Goal: Task Accomplishment & Management: Use online tool/utility

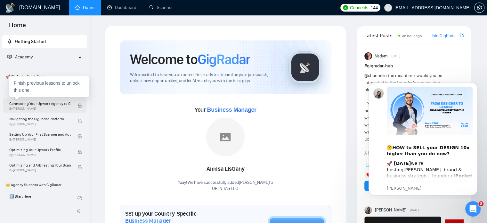
click at [37, 102] on span "Connecting Your Upwork Agency to GigRadar" at bounding box center [40, 103] width 62 height 6
click at [31, 106] on span "Connecting Your Upwork Agency to GigRadar" at bounding box center [40, 103] width 62 height 6
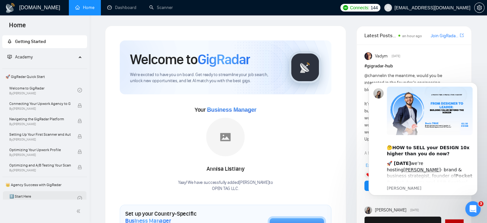
click at [23, 198] on link "1️⃣ Start Here By [PERSON_NAME]" at bounding box center [43, 198] width 68 height 14
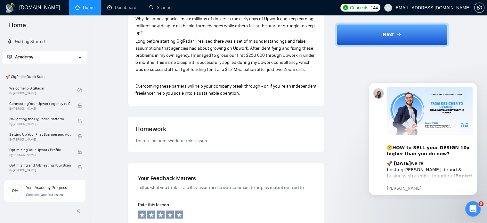
scroll to position [545, 0]
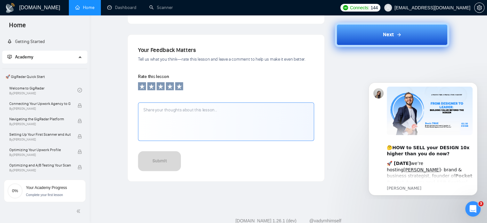
click at [367, 36] on button "Next" at bounding box center [392, 34] width 114 height 24
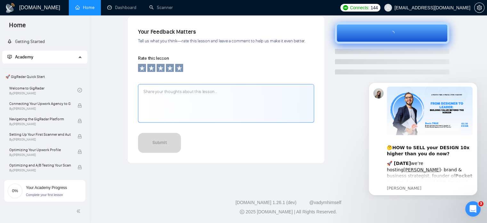
scroll to position [213, 0]
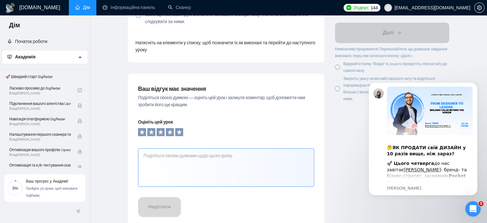
scroll to position [573, 0]
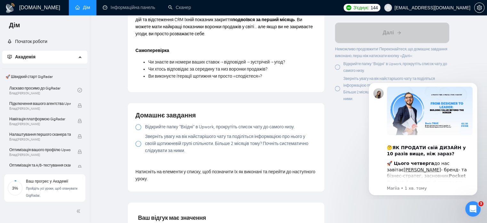
click at [160, 127] on font "Відкрийте папку "Вхідні" в Upwork, прокрутіть список чату до самого низу." at bounding box center [220, 126] width 150 height 5
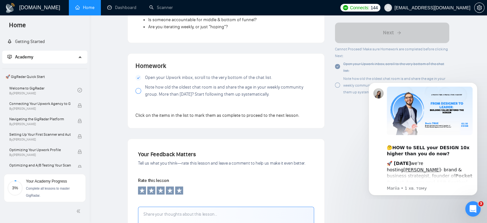
click at [141, 84] on label "Note how old the oldest chat room is and share the age in your weekly community…" at bounding box center [226, 91] width 181 height 14
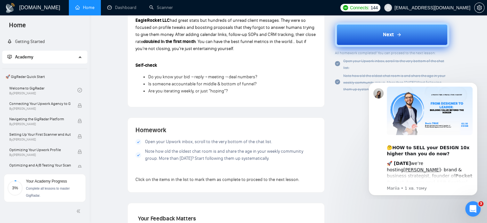
click at [362, 34] on button "Next" at bounding box center [392, 34] width 114 height 24
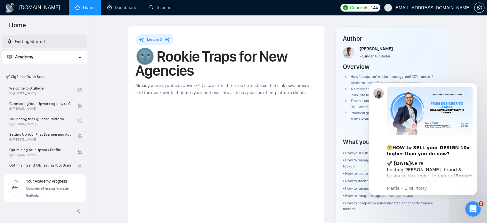
click at [28, 42] on link "Getting Started" at bounding box center [25, 41] width 37 height 5
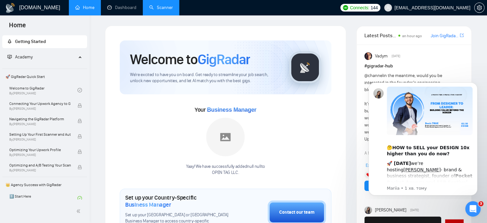
click at [167, 7] on link "Scanner" at bounding box center [161, 7] width 24 height 5
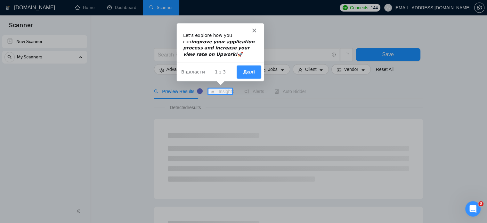
click at [257, 73] on button "Далі" at bounding box center [248, 71] width 25 height 13
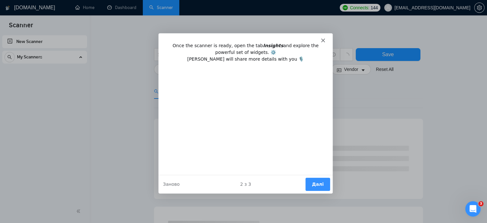
click at [318, 186] on button "Далі" at bounding box center [317, 183] width 25 height 13
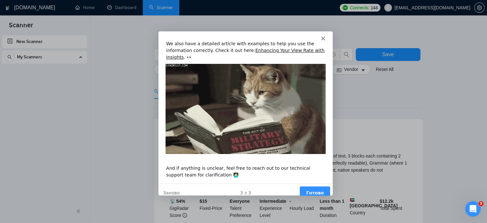
click at [311, 186] on button "Готово" at bounding box center [314, 192] width 30 height 13
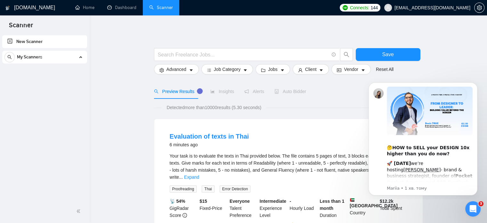
click at [34, 40] on link "New Scanner" at bounding box center [44, 41] width 75 height 13
click at [476, 85] on icon "Dismiss notification" at bounding box center [476, 84] width 4 height 4
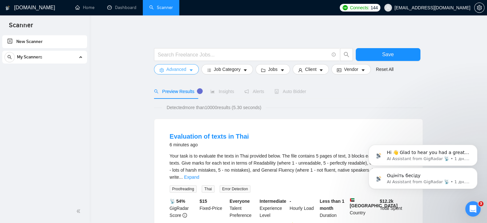
click at [183, 70] on span "Advanced" at bounding box center [177, 69] width 20 height 7
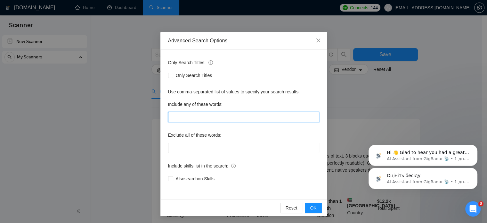
click at [185, 112] on input "text" at bounding box center [243, 117] width 151 height 10
click at [186, 115] on input "text" at bounding box center [243, 117] width 151 height 10
click at [316, 41] on icon "close" at bounding box center [318, 40] width 4 height 4
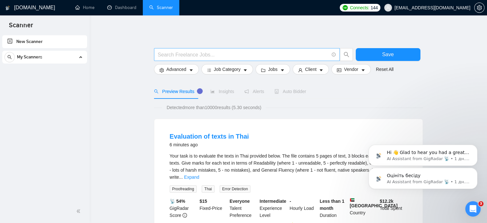
click at [211, 53] on input "text" at bounding box center [243, 55] width 171 height 8
type input "AI"
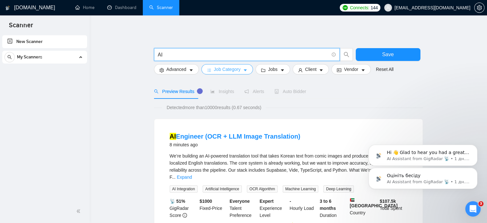
click at [243, 73] on button "Job Category" at bounding box center [227, 69] width 52 height 10
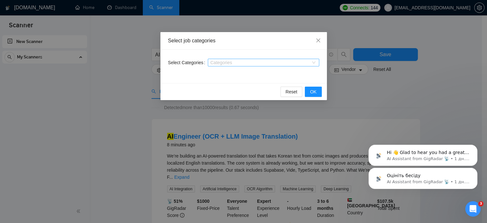
click at [210, 64] on input "Select Categories" at bounding box center [210, 62] width 1 height 5
click at [249, 64] on div at bounding box center [261, 62] width 102 height 5
type input "Ь"
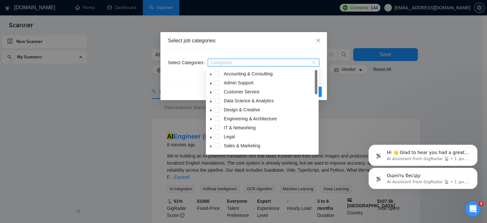
click at [211, 74] on icon "caret-down" at bounding box center [211, 74] width 3 height 3
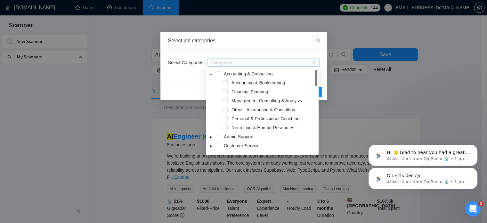
click at [211, 74] on icon "caret-down" at bounding box center [211, 74] width 3 height 3
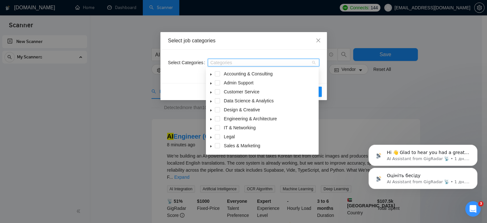
click at [210, 98] on span at bounding box center [211, 101] width 8 height 8
click at [226, 108] on span at bounding box center [225, 109] width 5 height 5
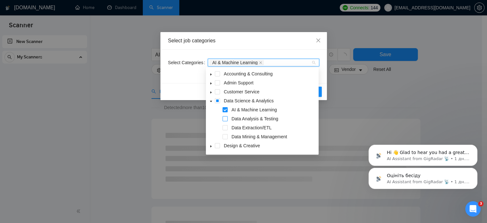
click at [226, 119] on span at bounding box center [225, 118] width 5 height 5
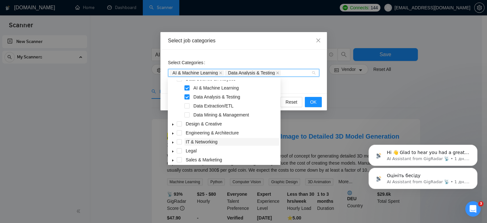
scroll to position [61, 0]
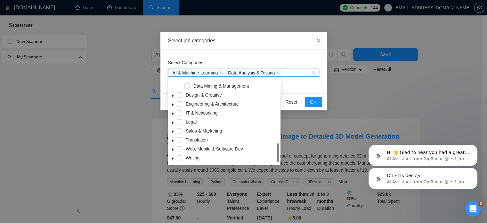
click at [174, 105] on icon "caret-down" at bounding box center [172, 104] width 3 height 3
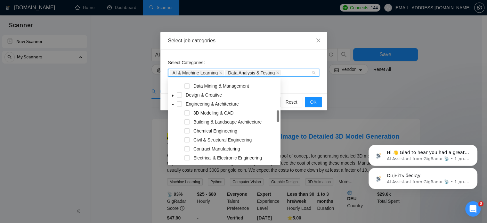
click at [172, 102] on span at bounding box center [173, 104] width 8 height 8
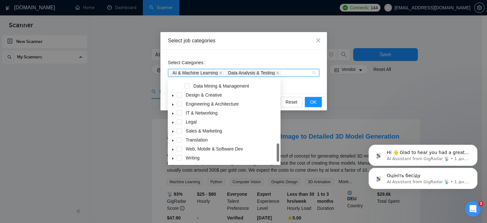
click at [174, 112] on icon "caret-down" at bounding box center [172, 113] width 3 height 3
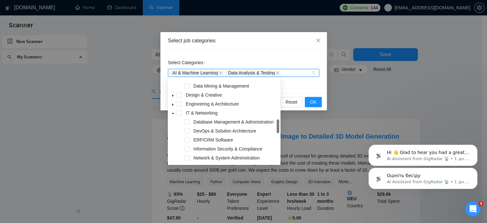
click at [173, 113] on icon "caret-down" at bounding box center [172, 113] width 3 height 3
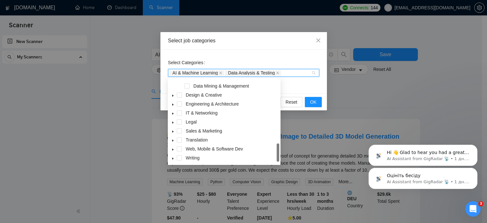
click at [174, 149] on icon "caret-down" at bounding box center [172, 149] width 3 height 3
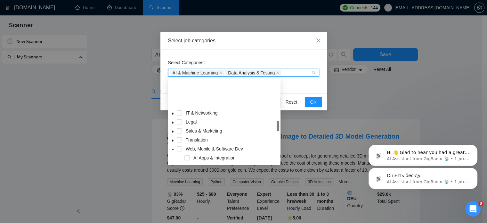
scroll to position [125, 0]
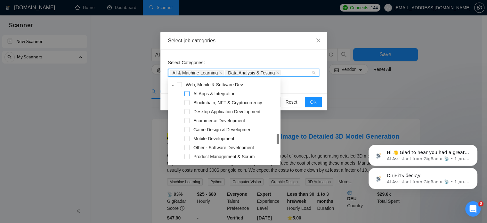
click at [187, 93] on span at bounding box center [187, 93] width 5 height 5
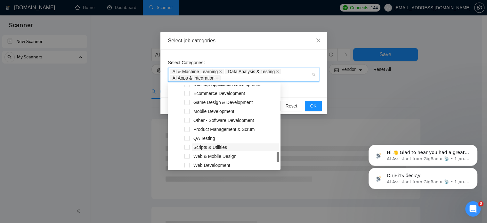
scroll to position [169, 0]
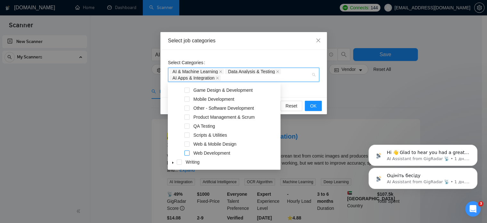
click at [188, 152] on span at bounding box center [187, 152] width 5 height 5
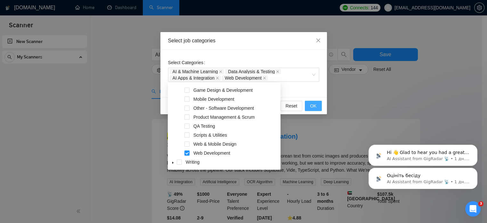
click at [312, 107] on span "OK" at bounding box center [313, 105] width 6 height 7
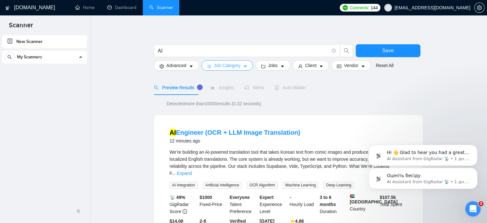
scroll to position [0, 0]
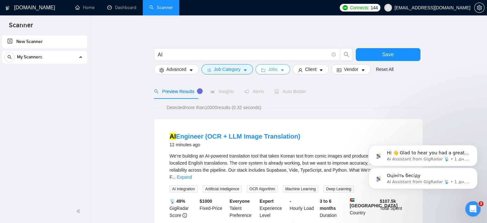
click at [280, 70] on icon "caret-down" at bounding box center [282, 70] width 4 height 4
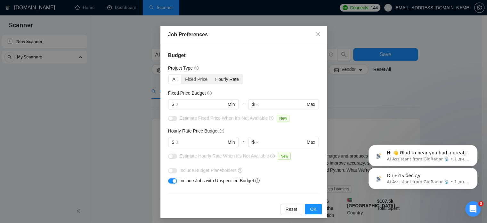
click at [216, 80] on div "Hourly Rate" at bounding box center [226, 79] width 31 height 9
click at [211, 75] on input "Hourly Rate" at bounding box center [211, 75] width 0 height 0
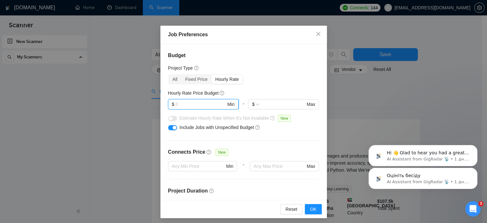
drag, startPoint x: 174, startPoint y: 103, endPoint x: 166, endPoint y: 105, distance: 8.1
click at [168, 105] on span "$ Min" at bounding box center [203, 104] width 70 height 10
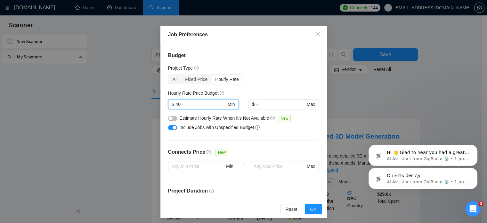
type input "40"
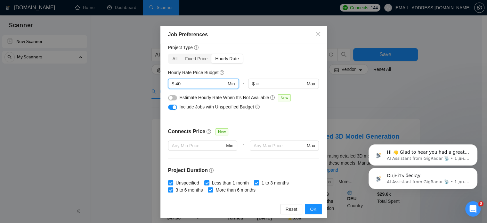
scroll to position [32, 0]
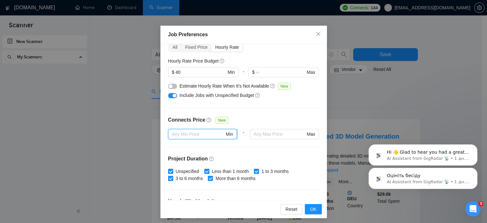
click at [203, 134] on input "text" at bounding box center [198, 133] width 53 height 7
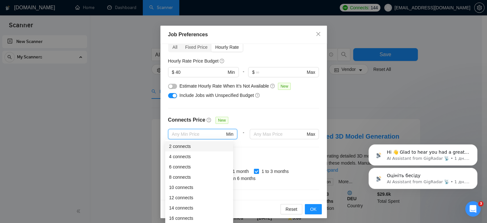
click at [185, 147] on div "2 connects" at bounding box center [199, 146] width 60 height 7
type input "2"
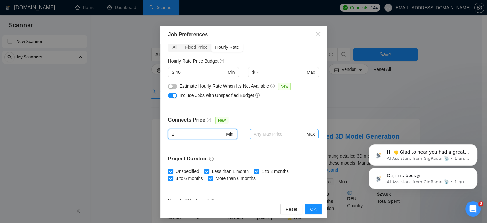
click at [259, 133] on input "text" at bounding box center [280, 133] width 52 height 7
click at [278, 134] on input "text" at bounding box center [280, 133] width 52 height 7
click at [196, 134] on input "2" at bounding box center [198, 133] width 53 height 7
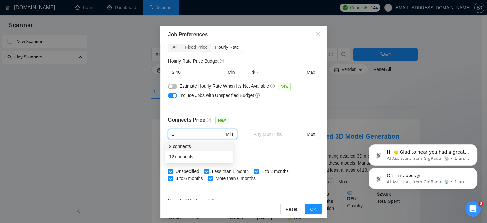
click at [196, 134] on input "2" at bounding box center [198, 133] width 53 height 7
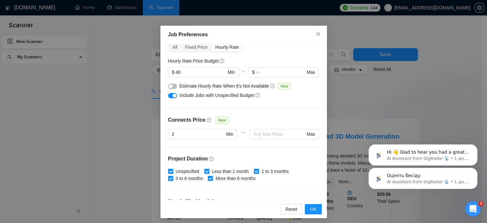
click at [240, 116] on div "Connects Price New" at bounding box center [243, 122] width 151 height 13
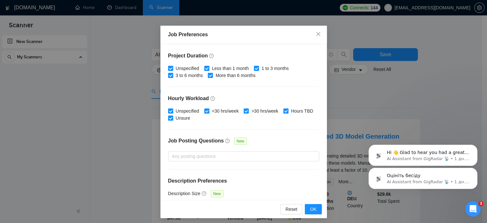
scroll to position [120, 0]
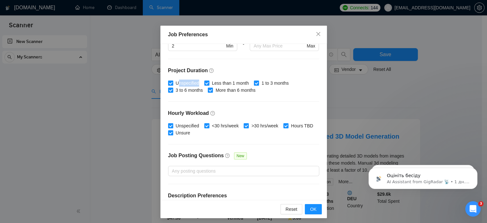
drag, startPoint x: 175, startPoint y: 83, endPoint x: 196, endPoint y: 83, distance: 21.1
click at [196, 83] on span "Unspecified" at bounding box center [187, 82] width 29 height 7
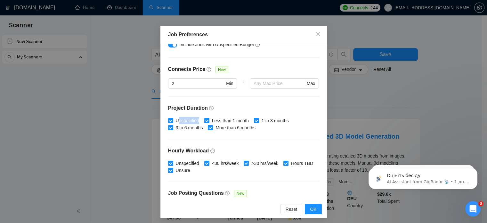
scroll to position [56, 0]
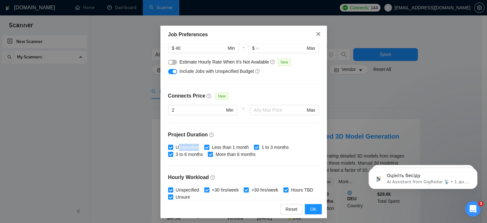
click at [316, 36] on icon "close" at bounding box center [318, 33] width 5 height 5
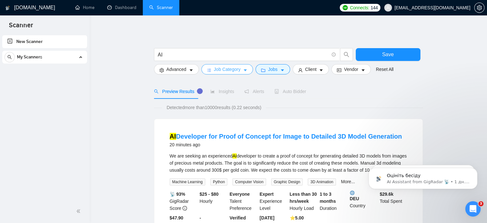
click at [242, 66] on button "Job Category" at bounding box center [227, 69] width 52 height 10
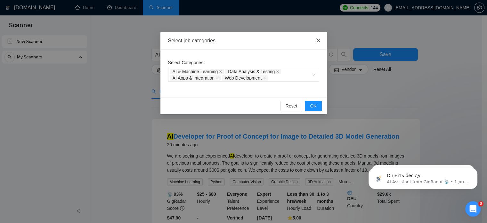
click at [319, 42] on icon "close" at bounding box center [318, 40] width 4 height 4
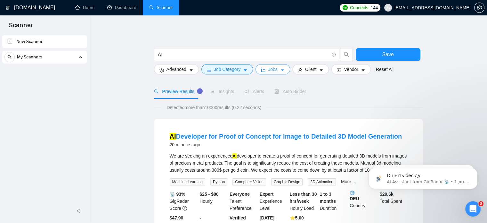
click at [281, 70] on icon "caret-down" at bounding box center [282, 70] width 3 height 2
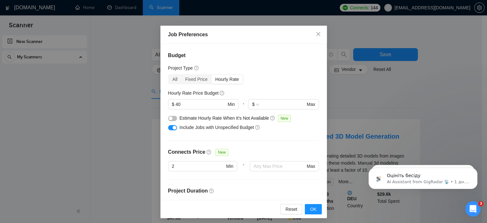
scroll to position [152, 0]
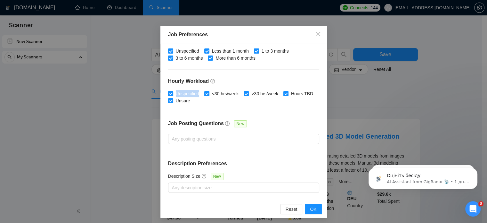
drag, startPoint x: 196, startPoint y: 93, endPoint x: 173, endPoint y: 94, distance: 23.4
click at [173, 94] on span "Unspecified" at bounding box center [187, 93] width 29 height 7
copy span "Unspecified"
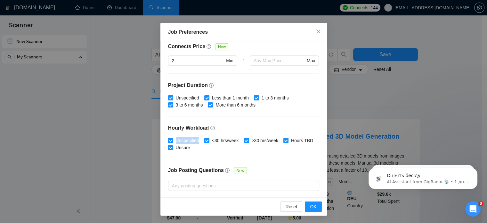
scroll to position [24, 0]
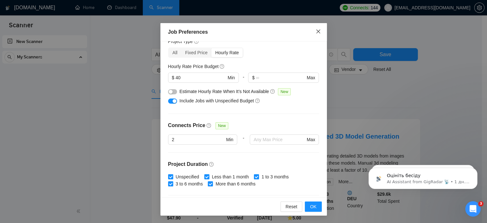
click at [316, 31] on icon "close" at bounding box center [318, 31] width 4 height 4
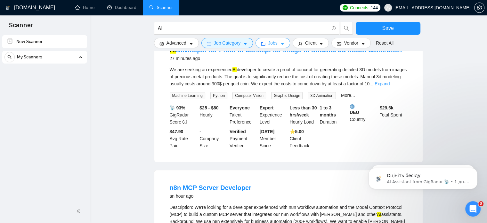
scroll to position [0, 0]
